Goal: Information Seeking & Learning: Learn about a topic

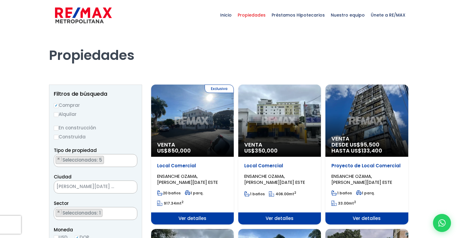
select select "13129"
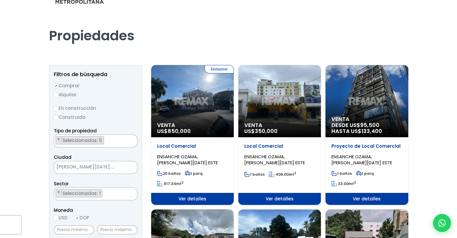
scroll to position [30, 0]
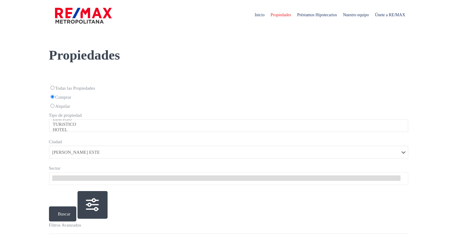
select select "148"
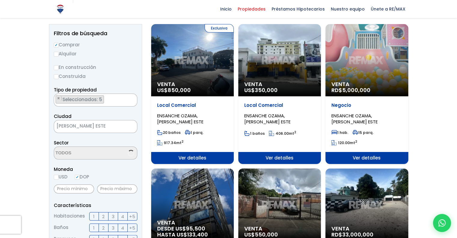
scroll to position [377, 0]
select select "13129"
click at [373, 64] on div "Venta RD$ 5,000,000" at bounding box center [367, 60] width 83 height 72
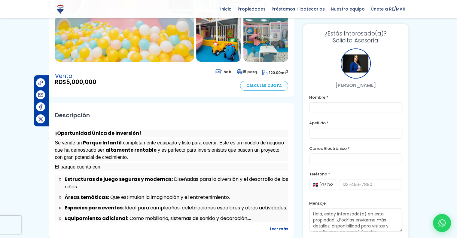
scroll to position [120, 0]
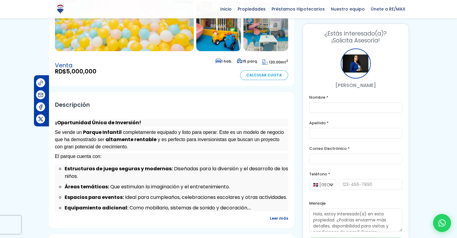
click at [272, 217] on span "Leer más" at bounding box center [279, 218] width 18 height 8
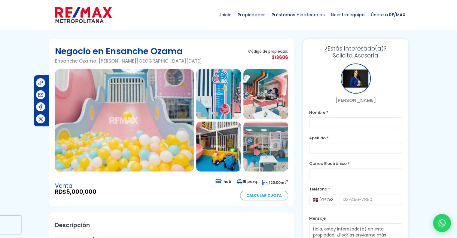
scroll to position [0, 0]
click at [119, 126] on img at bounding box center [124, 120] width 139 height 102
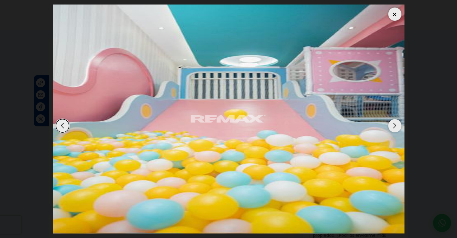
click at [396, 125] on div "Next slide" at bounding box center [395, 125] width 13 height 13
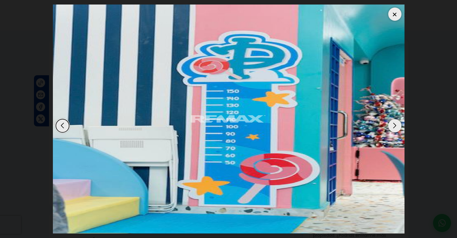
click at [396, 125] on div "Next slide" at bounding box center [395, 125] width 13 height 13
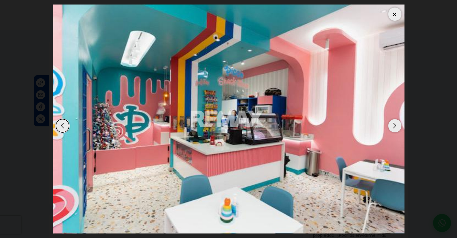
click at [396, 125] on div "Next slide" at bounding box center [395, 125] width 13 height 13
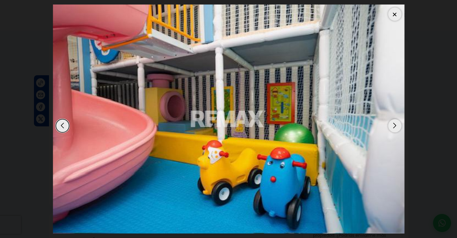
click at [396, 125] on div "Next slide" at bounding box center [395, 125] width 13 height 13
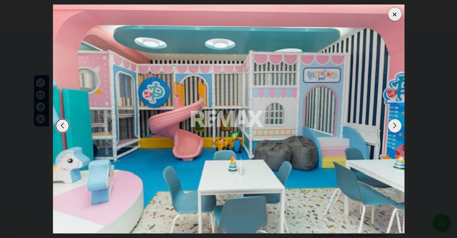
click at [396, 125] on div "Next slide" at bounding box center [395, 125] width 13 height 13
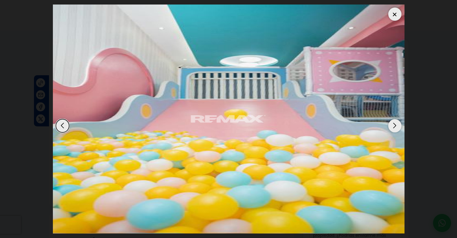
click at [396, 125] on div "Next slide" at bounding box center [395, 125] width 13 height 13
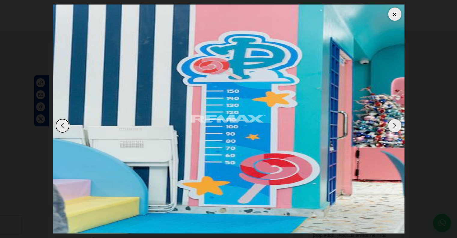
click at [396, 125] on div "Next slide" at bounding box center [395, 125] width 13 height 13
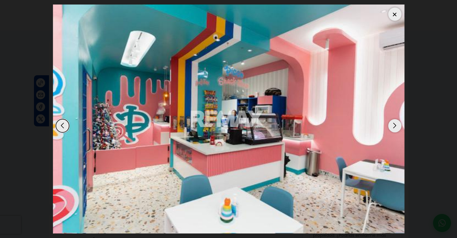
click at [392, 12] on div at bounding box center [395, 14] width 13 height 13
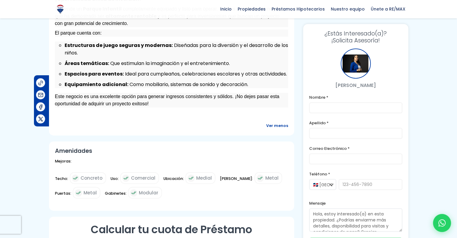
scroll to position [260, 0]
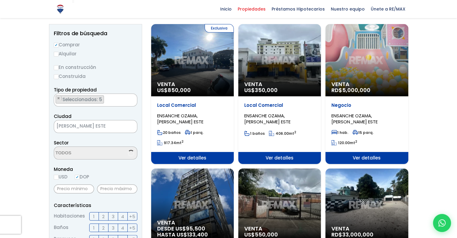
select select "13129"
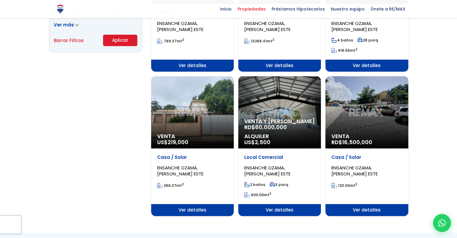
scroll to position [451, 0]
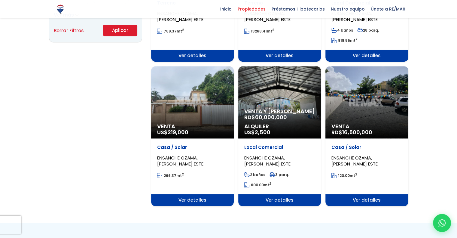
click at [362, 114] on div "Venta RD$ 16,500,000" at bounding box center [367, 102] width 83 height 72
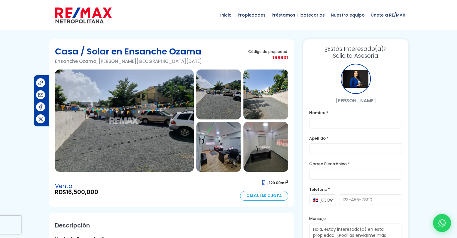
click at [110, 125] on img at bounding box center [124, 120] width 139 height 102
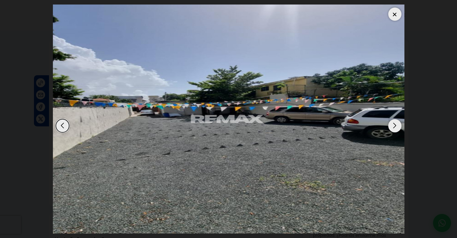
click at [392, 125] on div "Next slide" at bounding box center [395, 125] width 13 height 13
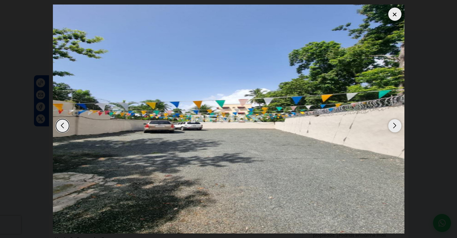
click at [392, 125] on div "Next slide" at bounding box center [395, 125] width 13 height 13
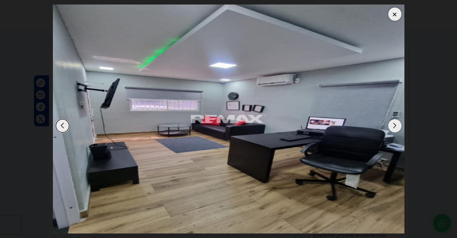
click at [392, 125] on div "Next slide" at bounding box center [395, 125] width 13 height 13
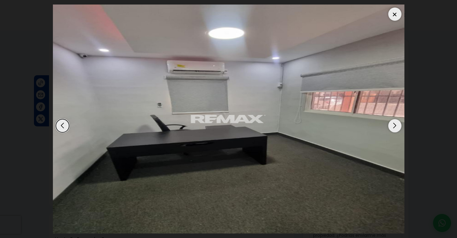
click at [392, 125] on div "Next slide" at bounding box center [395, 125] width 13 height 13
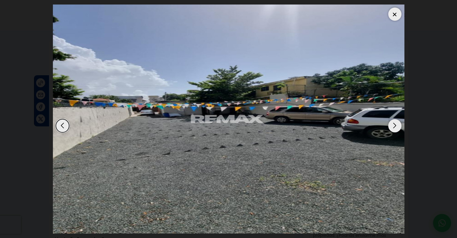
click at [395, 12] on div at bounding box center [395, 14] width 13 height 13
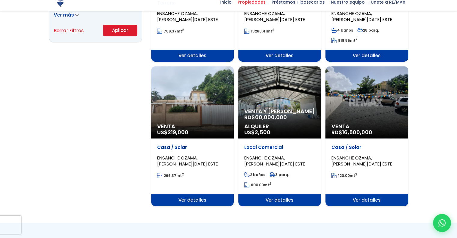
scroll to position [14, 0]
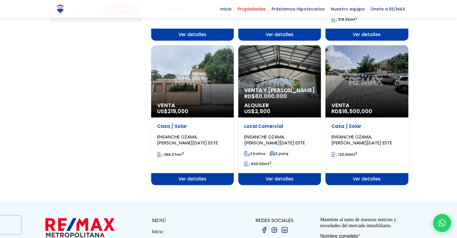
select select "13129"
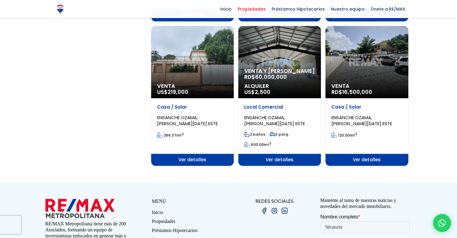
scroll to position [481, 0]
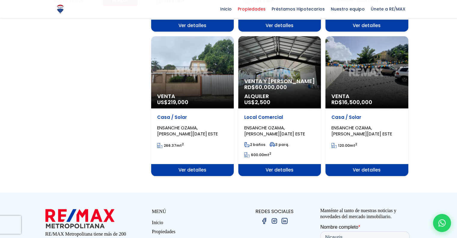
click at [210, 83] on div "Venta US$ 219,000" at bounding box center [192, 72] width 83 height 72
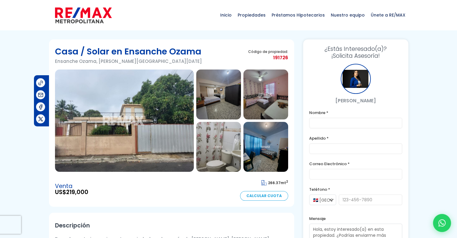
click at [152, 127] on img at bounding box center [124, 120] width 139 height 102
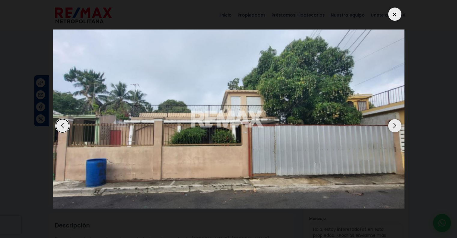
click at [396, 126] on div "Next slide" at bounding box center [395, 125] width 13 height 13
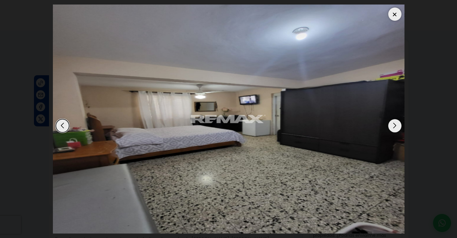
click at [396, 126] on div "Next slide" at bounding box center [395, 125] width 13 height 13
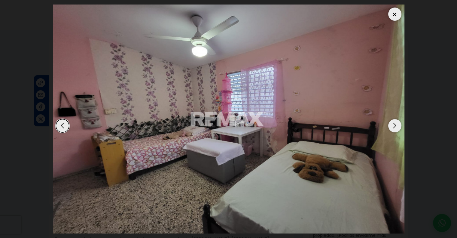
click at [396, 126] on div "Next slide" at bounding box center [395, 125] width 13 height 13
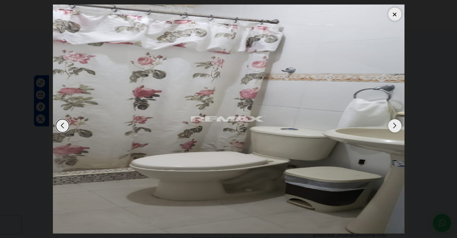
click at [396, 126] on div "Next slide" at bounding box center [395, 125] width 13 height 13
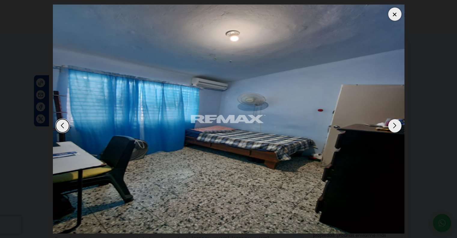
click at [396, 126] on div "Next slide" at bounding box center [395, 125] width 13 height 13
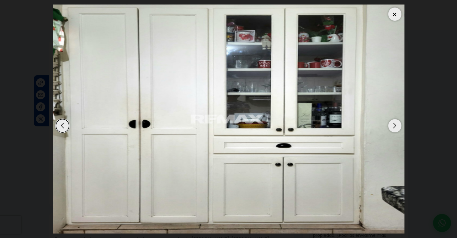
click at [396, 126] on div "Next slide" at bounding box center [395, 125] width 13 height 13
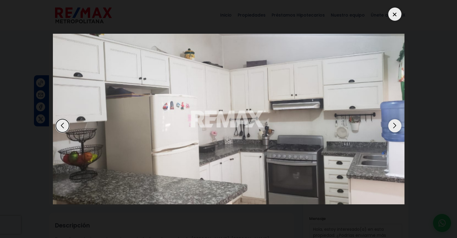
click at [396, 126] on div "Next slide" at bounding box center [395, 125] width 13 height 13
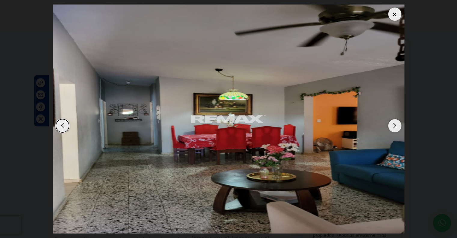
click at [396, 126] on div "Next slide" at bounding box center [395, 125] width 13 height 13
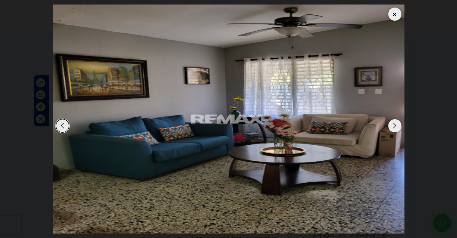
click at [396, 126] on div "Next slide" at bounding box center [395, 125] width 13 height 13
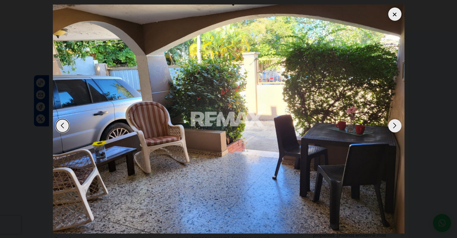
click at [396, 126] on div "Next slide" at bounding box center [395, 125] width 13 height 13
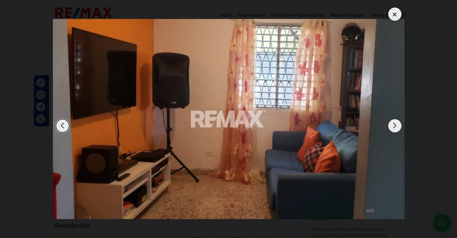
click at [396, 126] on div "Next slide" at bounding box center [395, 125] width 13 height 13
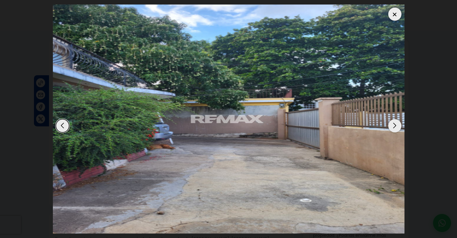
click at [396, 126] on div "Next slide" at bounding box center [395, 125] width 13 height 13
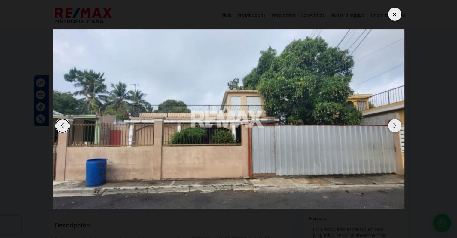
click at [394, 18] on div at bounding box center [395, 14] width 13 height 13
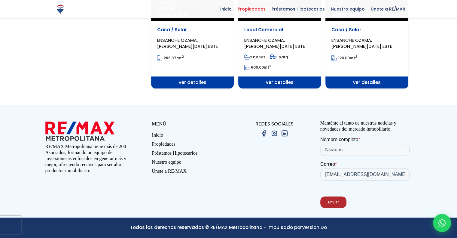
scroll to position [377, 0]
select select "13129"
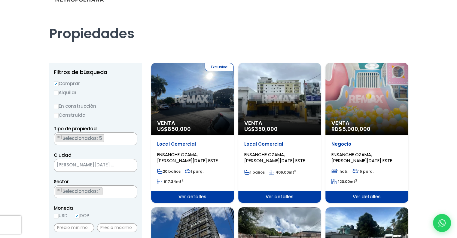
scroll to position [0, 0]
